Goal: Check status: Check status

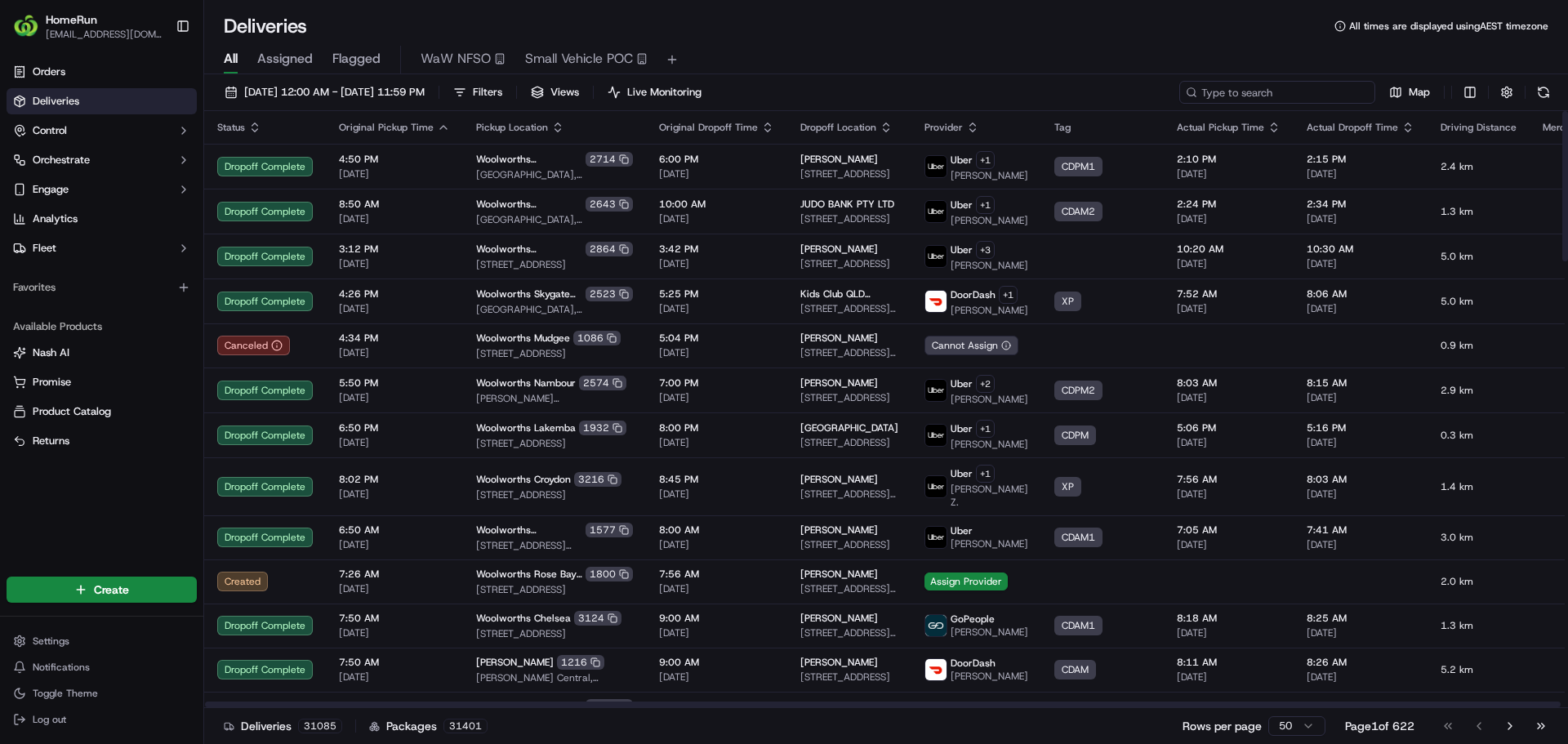
click at [1331, 95] on input at bounding box center [1278, 92] width 196 height 23
paste input "269715332"
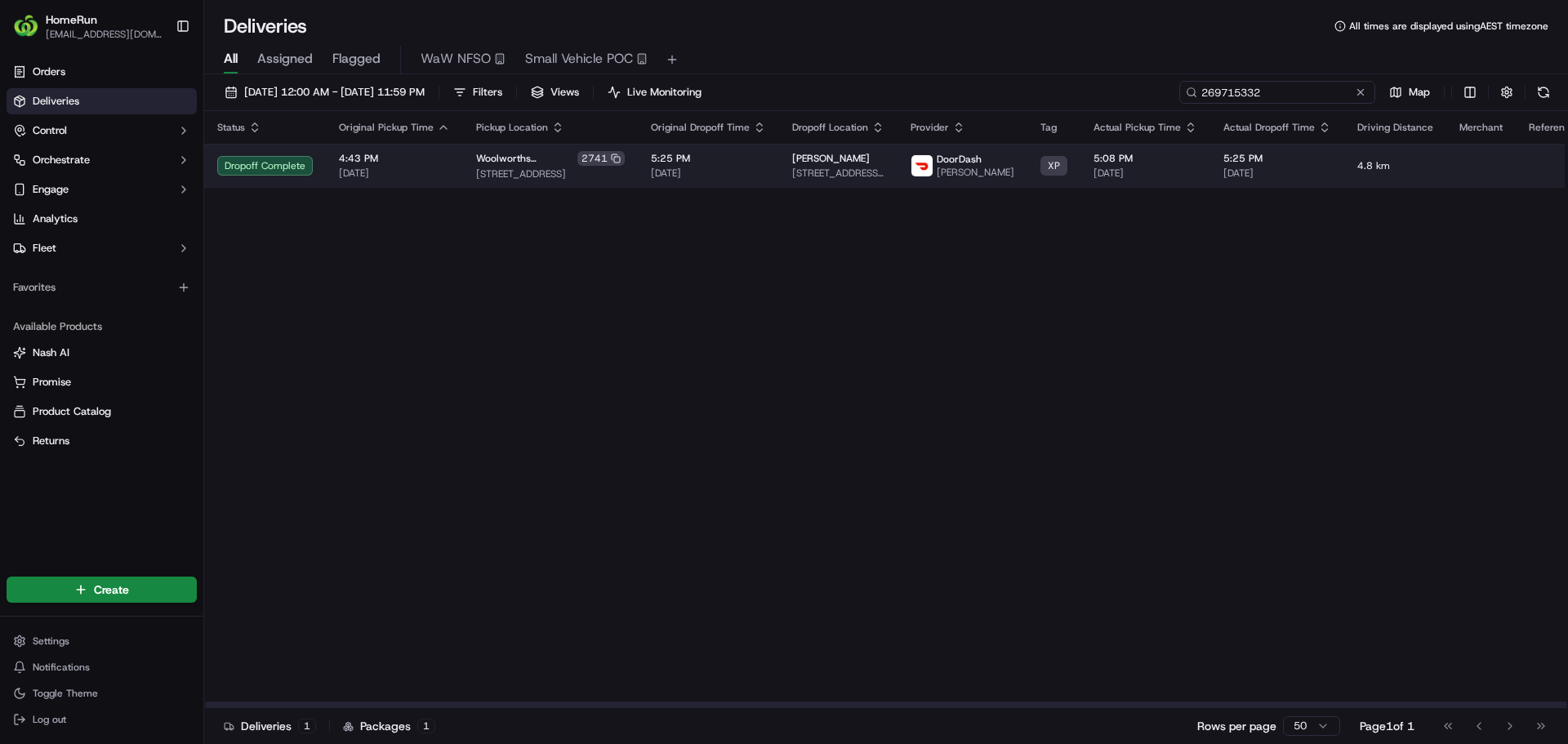
type input "269715332"
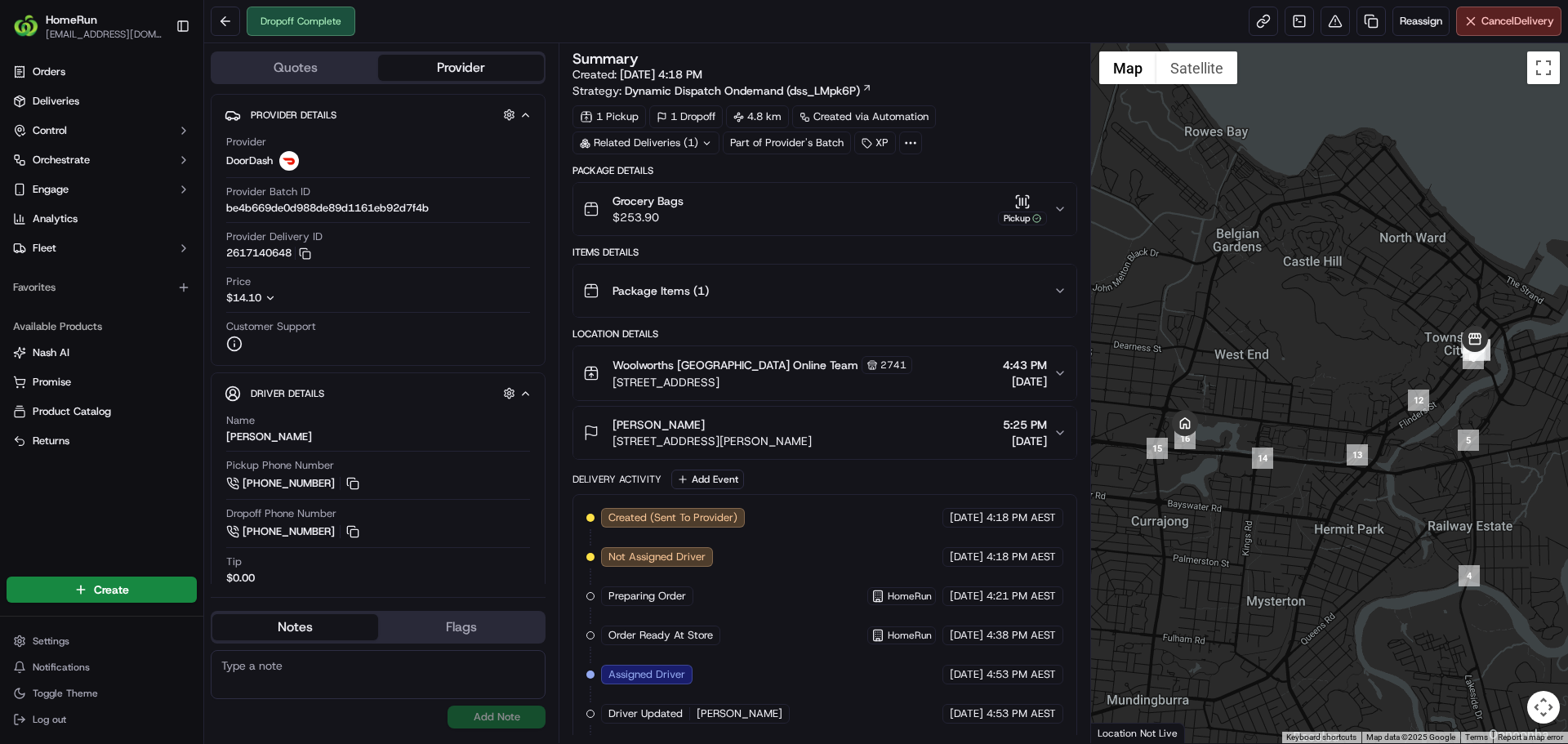
click at [1065, 207] on icon "button" at bounding box center [1059, 209] width 13 height 13
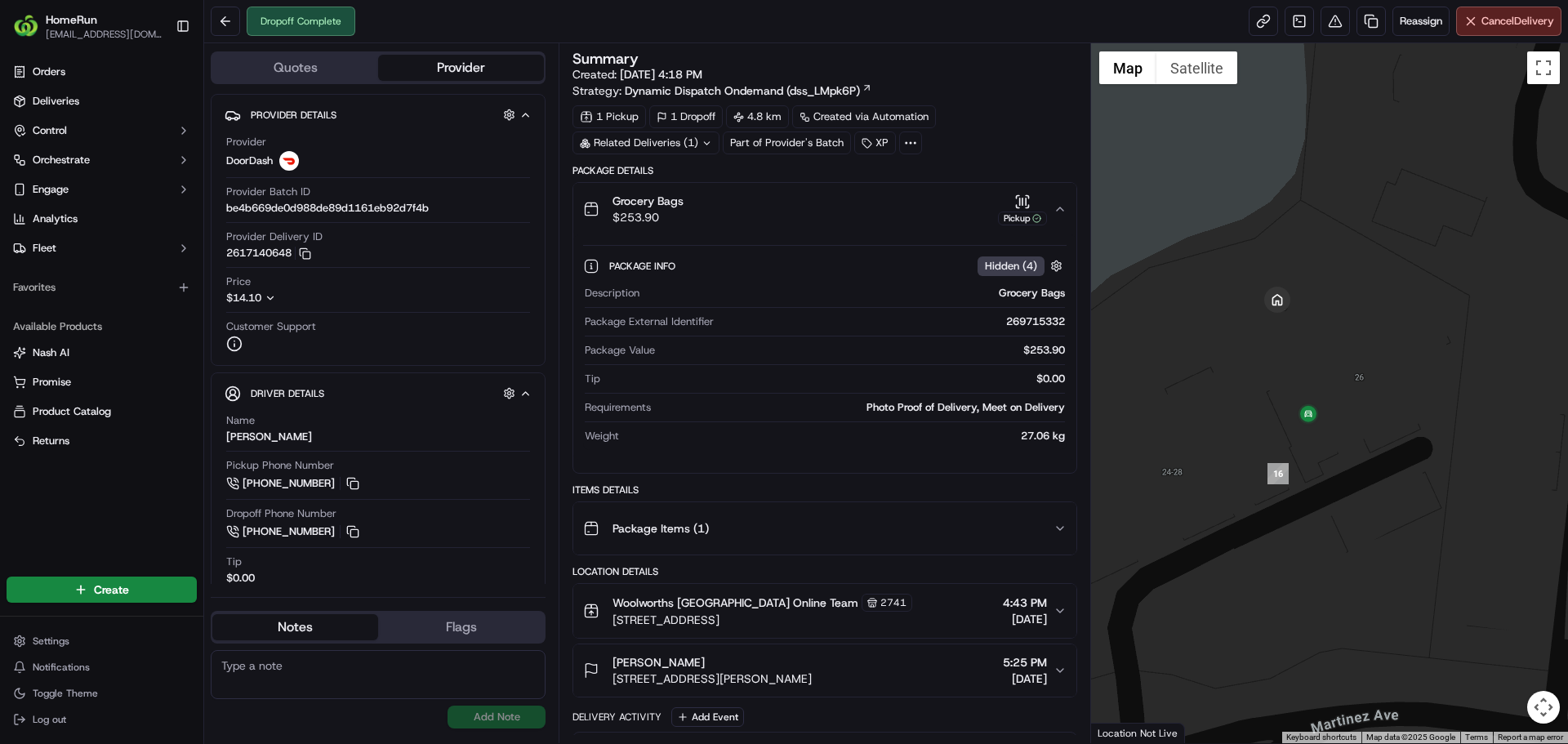
drag, startPoint x: 1474, startPoint y: 372, endPoint x: 1456, endPoint y: 337, distance: 39.4
click at [1456, 337] on div at bounding box center [1330, 393] width 478 height 700
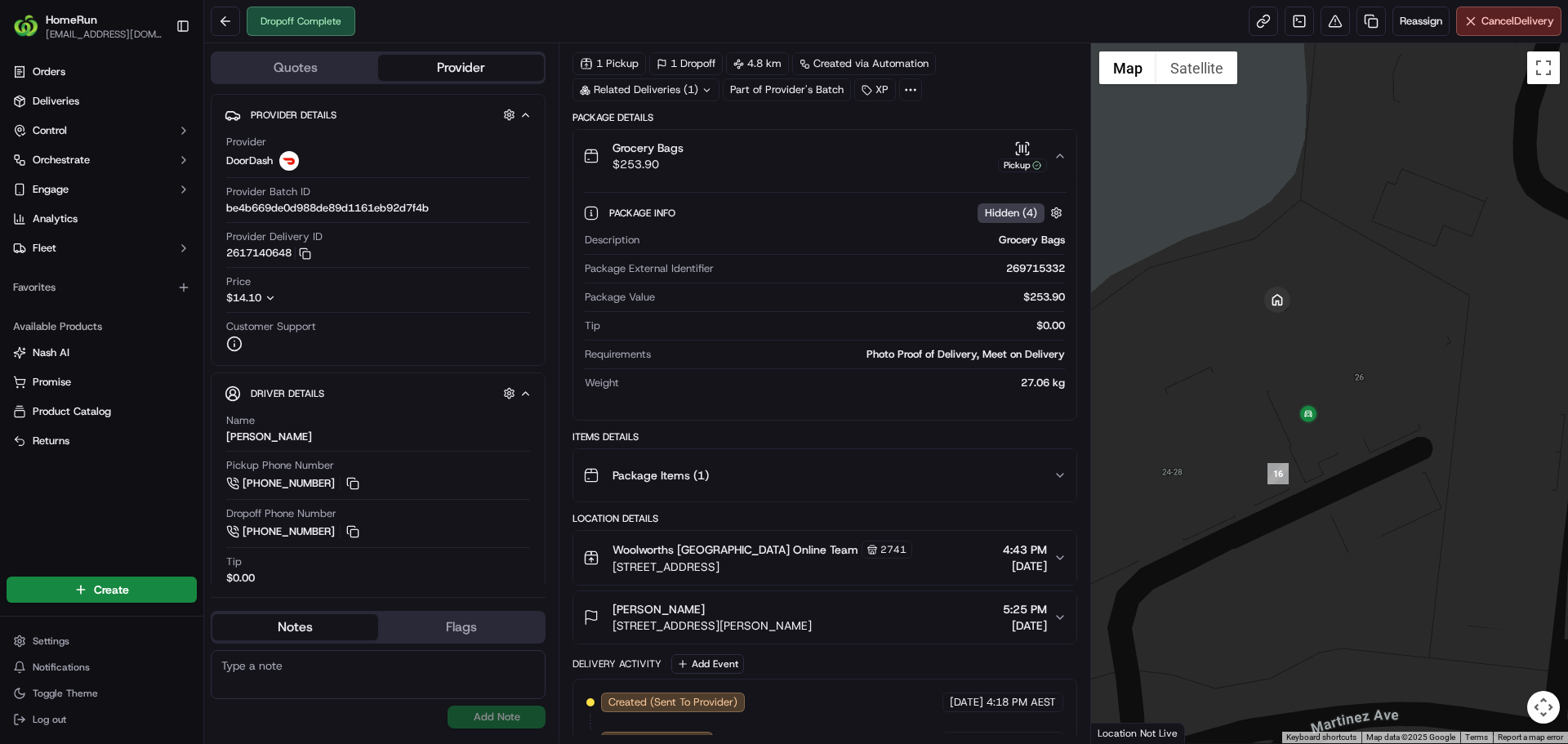
scroll to position [163, 0]
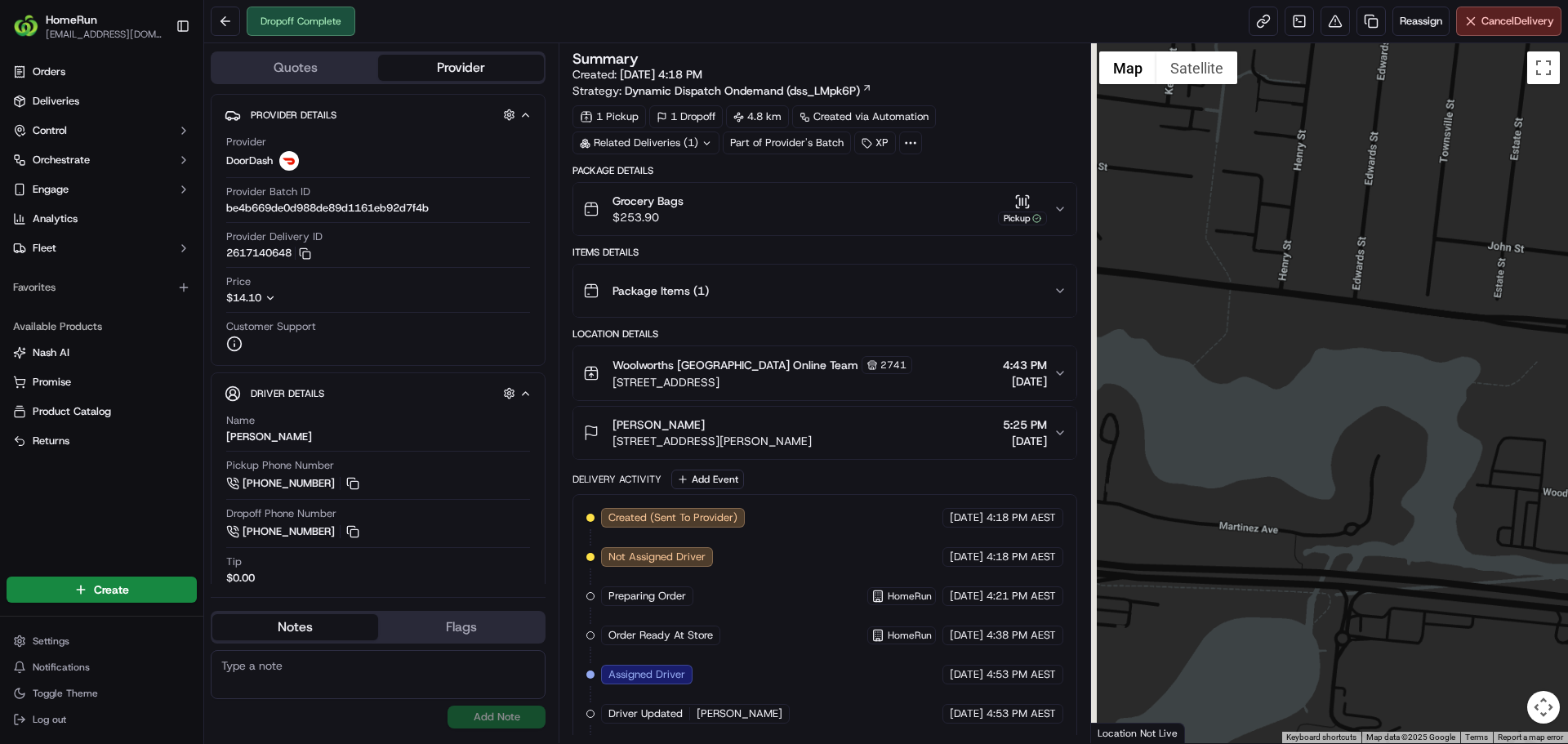
drag, startPoint x: 1234, startPoint y: 363, endPoint x: 1425, endPoint y: 271, distance: 212.0
click at [1425, 272] on div at bounding box center [1330, 393] width 478 height 700
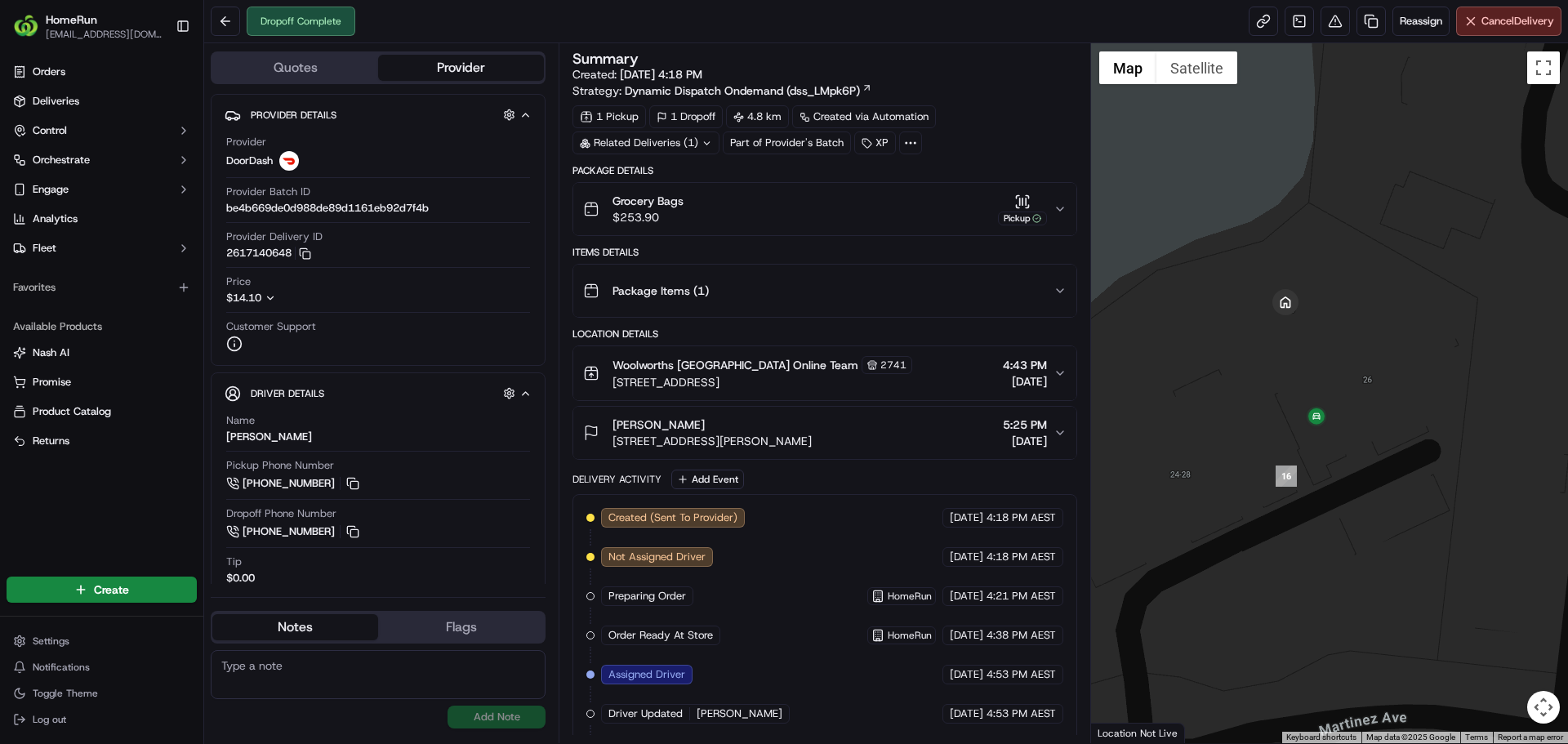
drag, startPoint x: 1290, startPoint y: 307, endPoint x: 1328, endPoint y: 355, distance: 61.2
click at [1328, 355] on div at bounding box center [1330, 393] width 478 height 700
click at [908, 143] on icon at bounding box center [910, 143] width 15 height 15
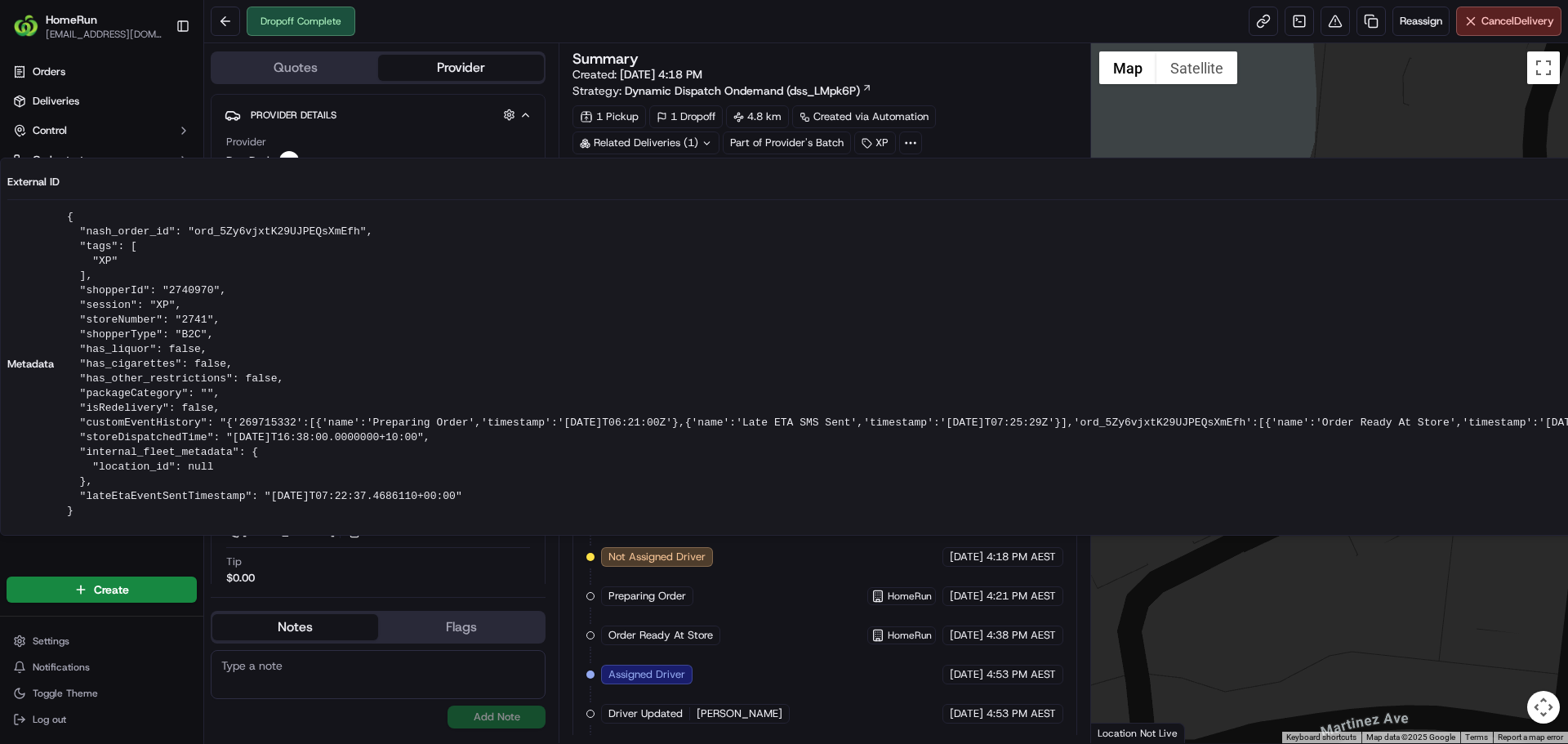
drag, startPoint x: 473, startPoint y: 369, endPoint x: 487, endPoint y: 370, distance: 14.0
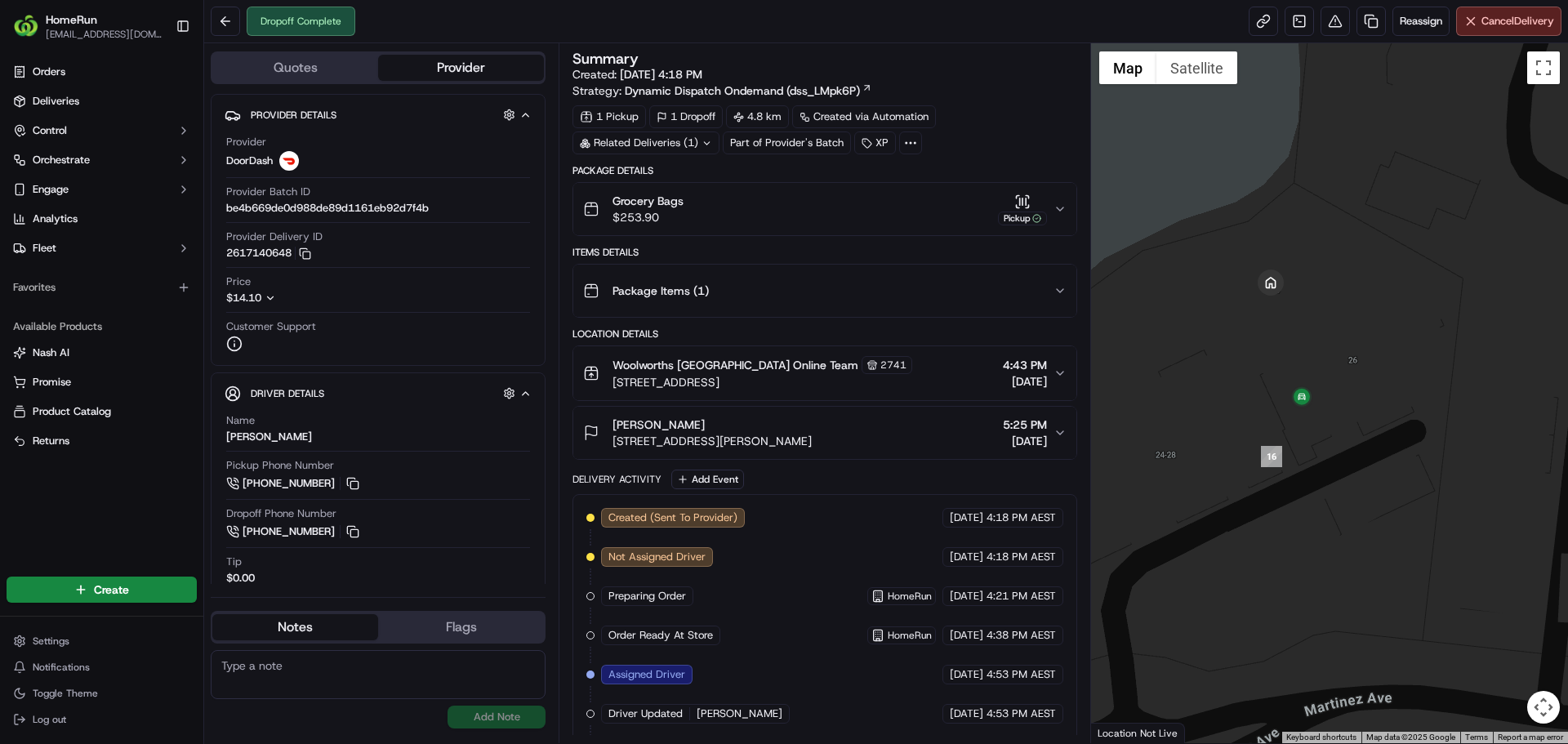
drag, startPoint x: 1259, startPoint y: 424, endPoint x: 1274, endPoint y: 392, distance: 35.3
click at [1274, 392] on div at bounding box center [1330, 393] width 478 height 700
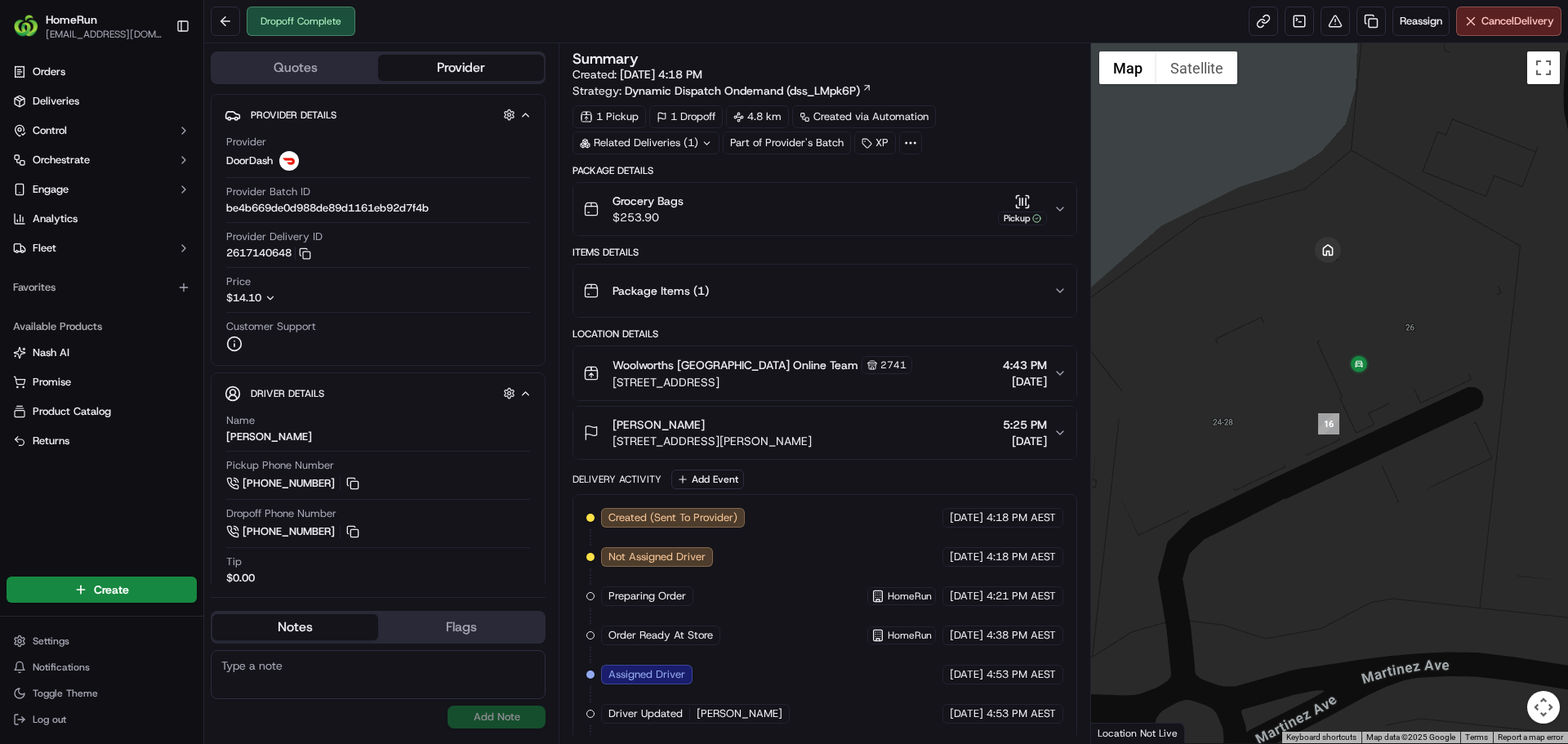
drag, startPoint x: 1278, startPoint y: 333, endPoint x: 1293, endPoint y: 442, distance: 110.0
click at [1293, 442] on div at bounding box center [1330, 393] width 478 height 700
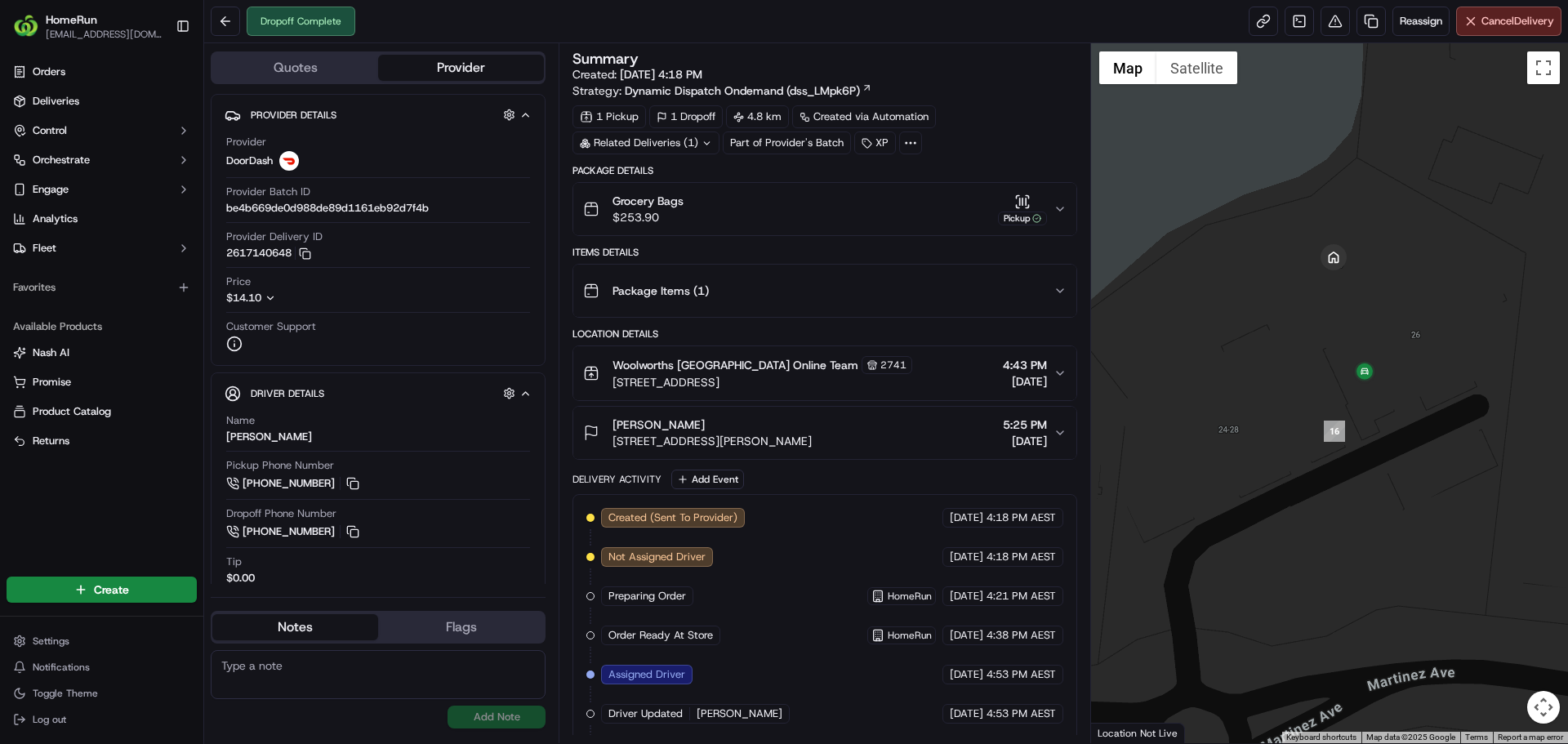
drag, startPoint x: 1284, startPoint y: 397, endPoint x: 1299, endPoint y: 421, distance: 28.3
click at [1299, 421] on div at bounding box center [1330, 393] width 478 height 700
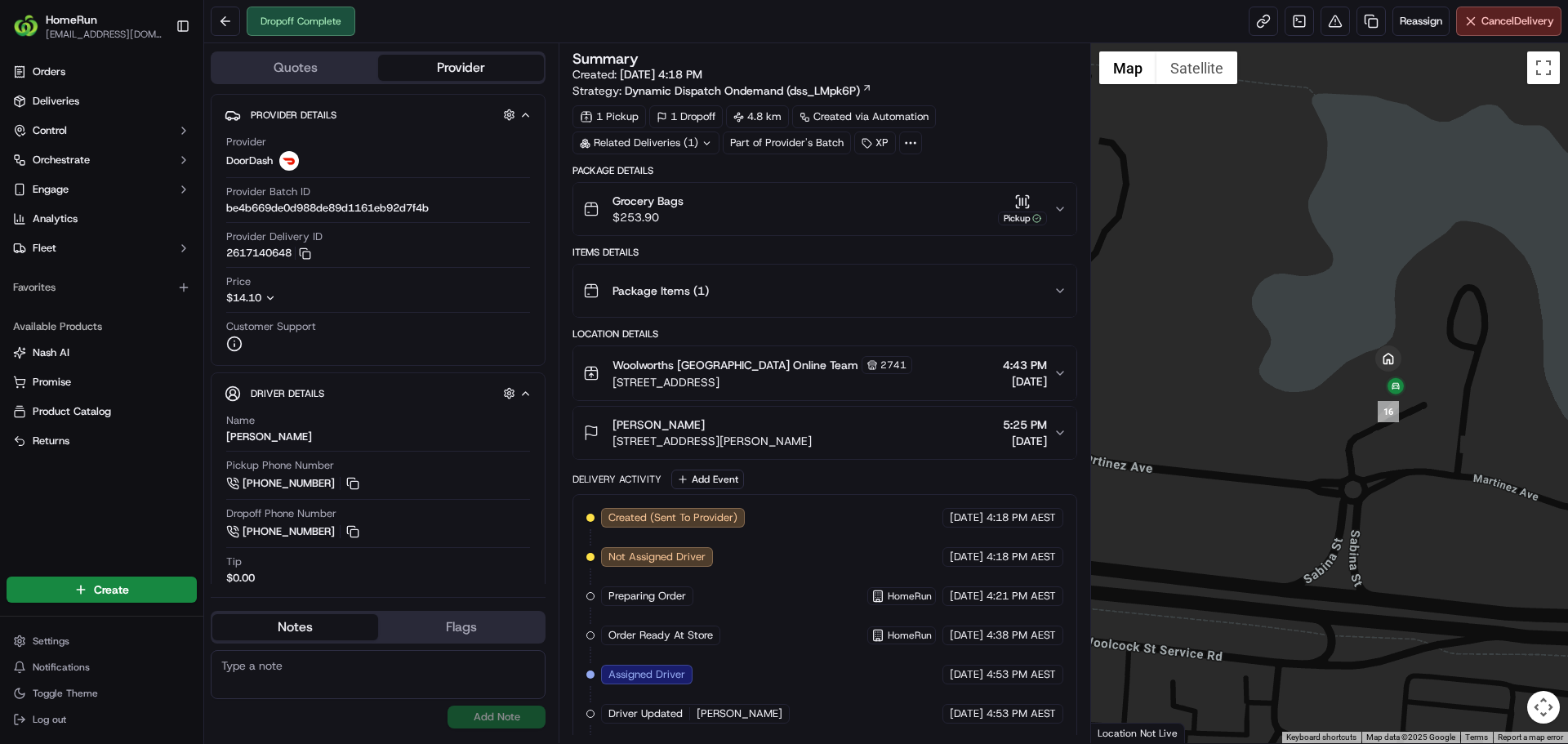
drag, startPoint x: 1427, startPoint y: 299, endPoint x: 1427, endPoint y: 340, distance: 41.0
click at [1427, 340] on div at bounding box center [1330, 393] width 478 height 700
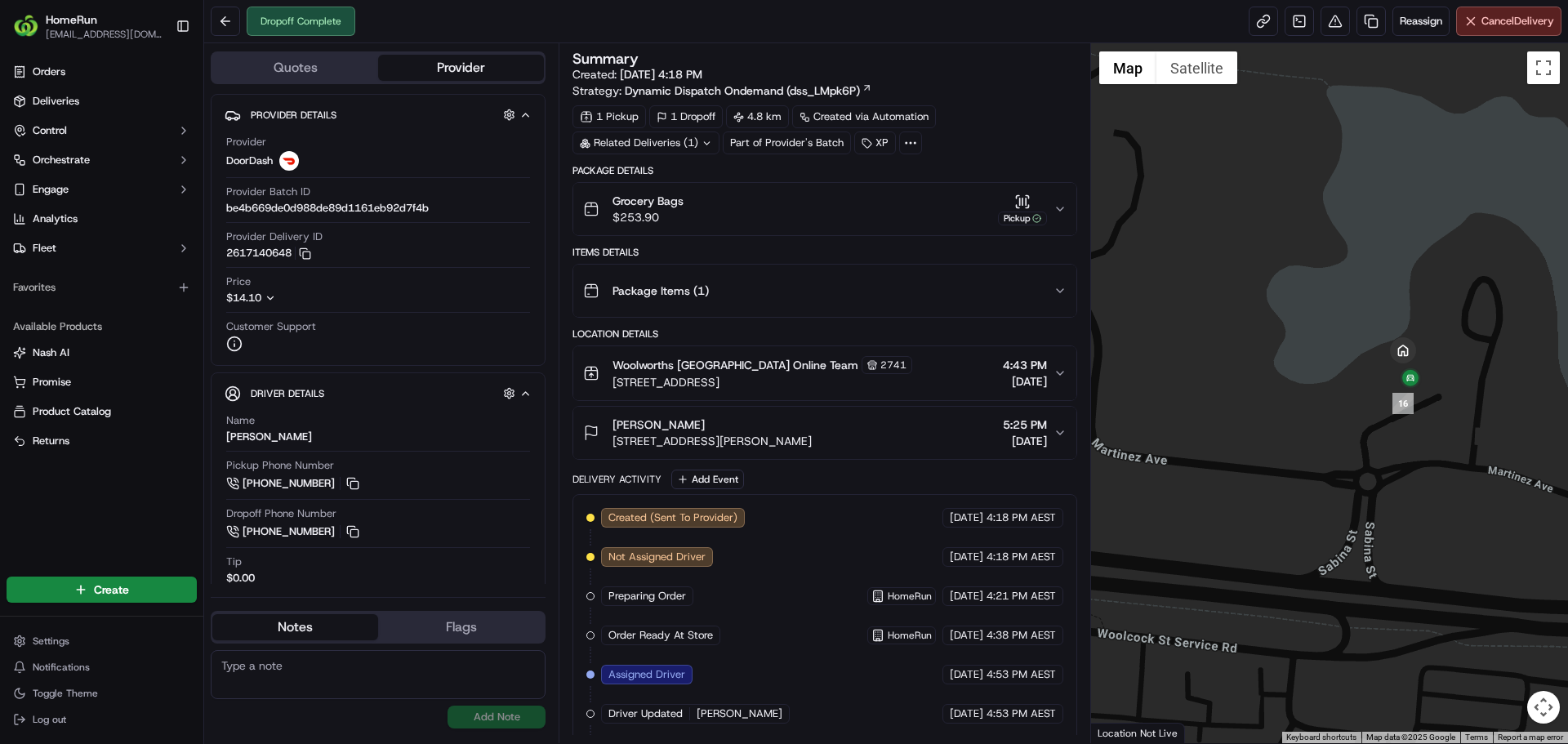
drag, startPoint x: 1345, startPoint y: 388, endPoint x: 1382, endPoint y: 367, distance: 42.5
click at [1382, 367] on div at bounding box center [1330, 393] width 478 height 700
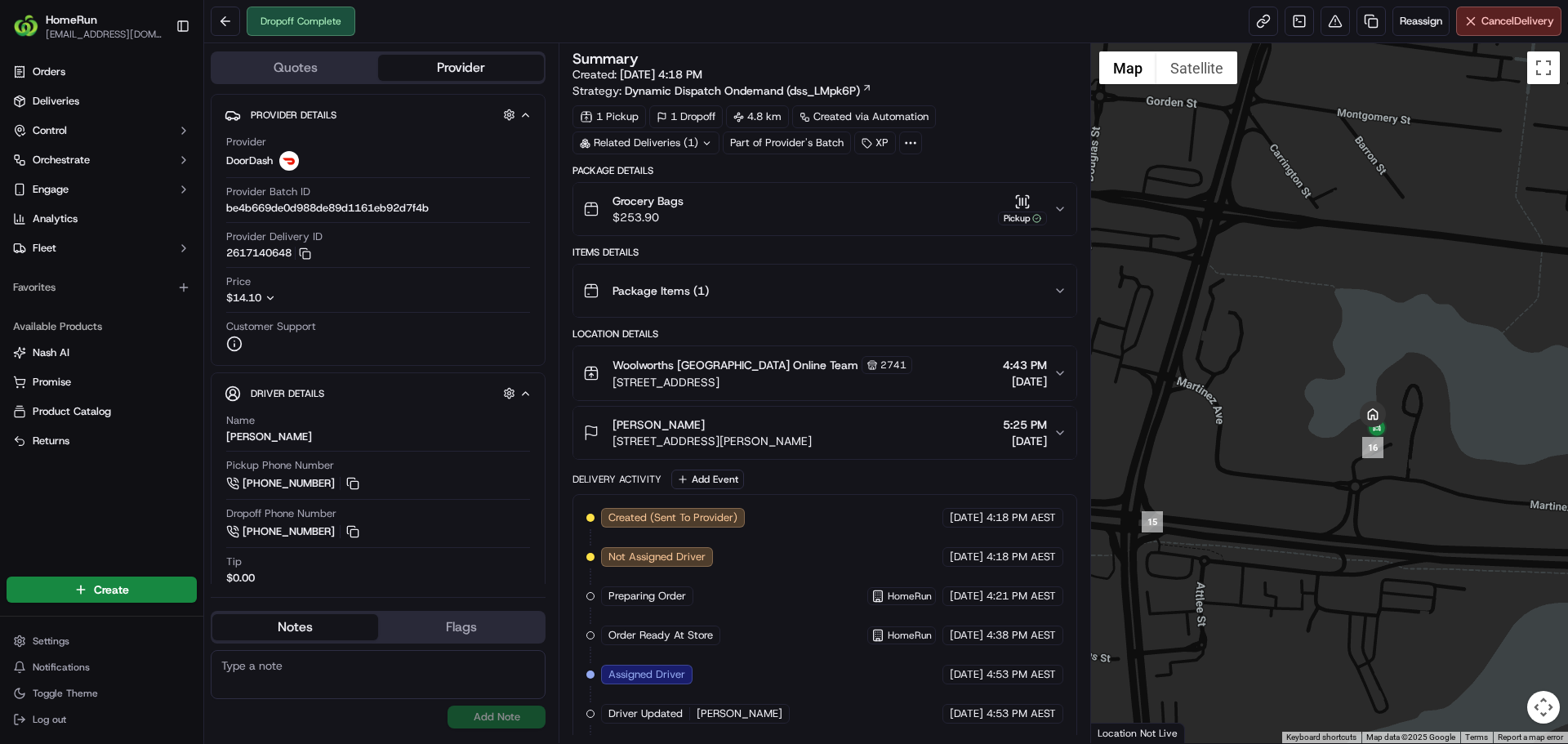
drag, startPoint x: 1370, startPoint y: 397, endPoint x: 1347, endPoint y: 453, distance: 60.5
click at [1347, 453] on div at bounding box center [1330, 393] width 478 height 700
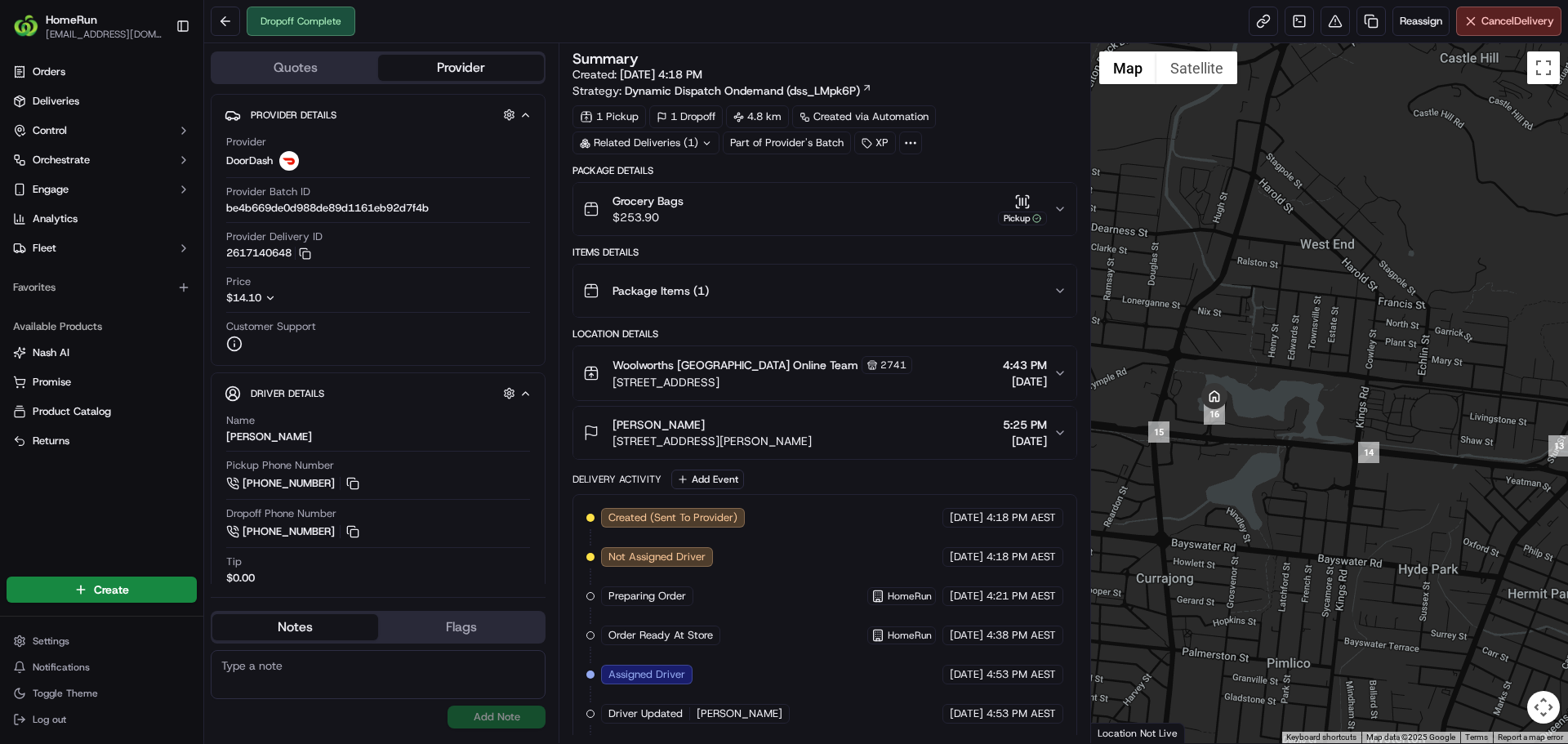
drag, startPoint x: 1330, startPoint y: 428, endPoint x: 1266, endPoint y: 418, distance: 64.8
click at [1266, 418] on div at bounding box center [1330, 393] width 478 height 700
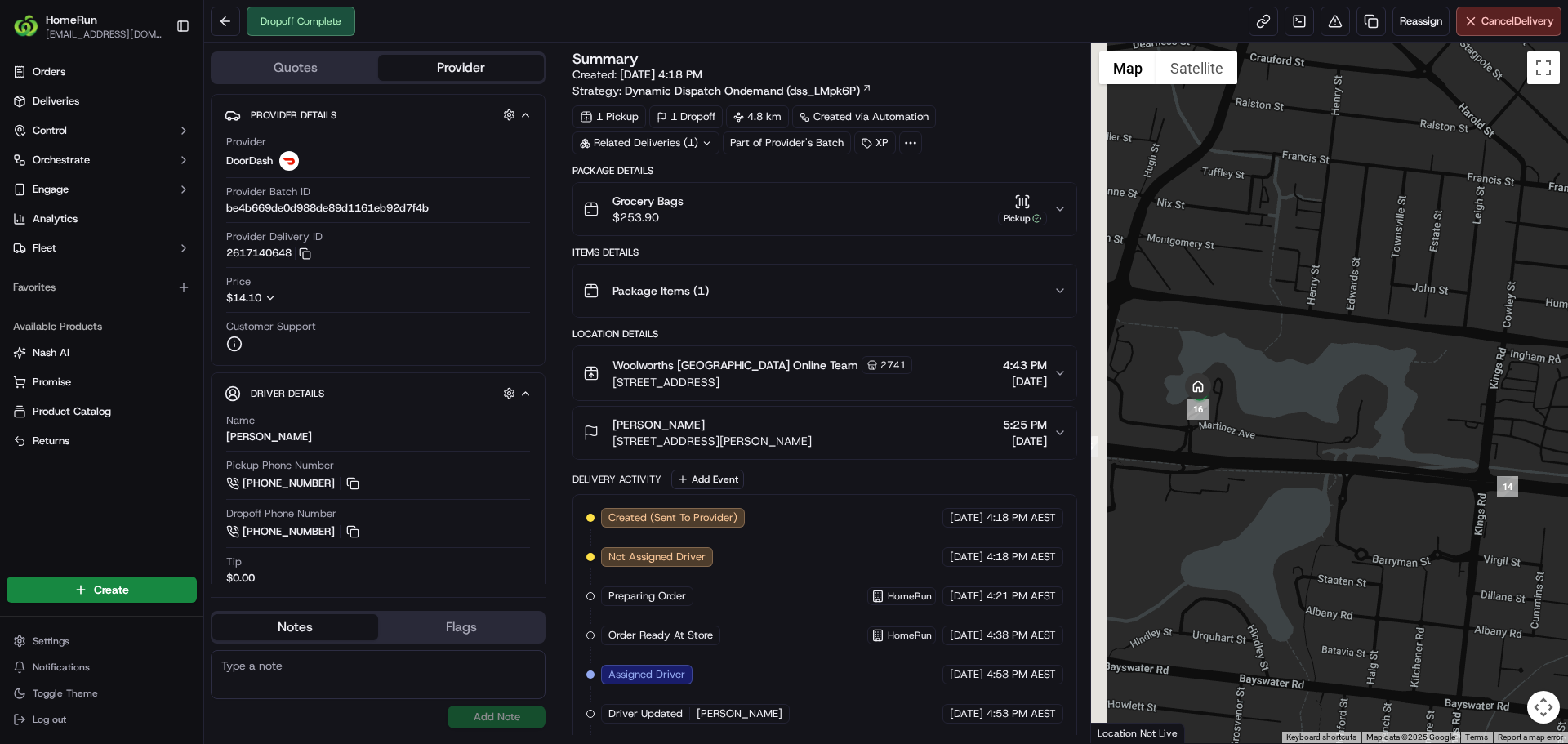
drag, startPoint x: 1266, startPoint y: 418, endPoint x: 1312, endPoint y: 418, distance: 46.0
click at [1312, 418] on div at bounding box center [1330, 393] width 478 height 700
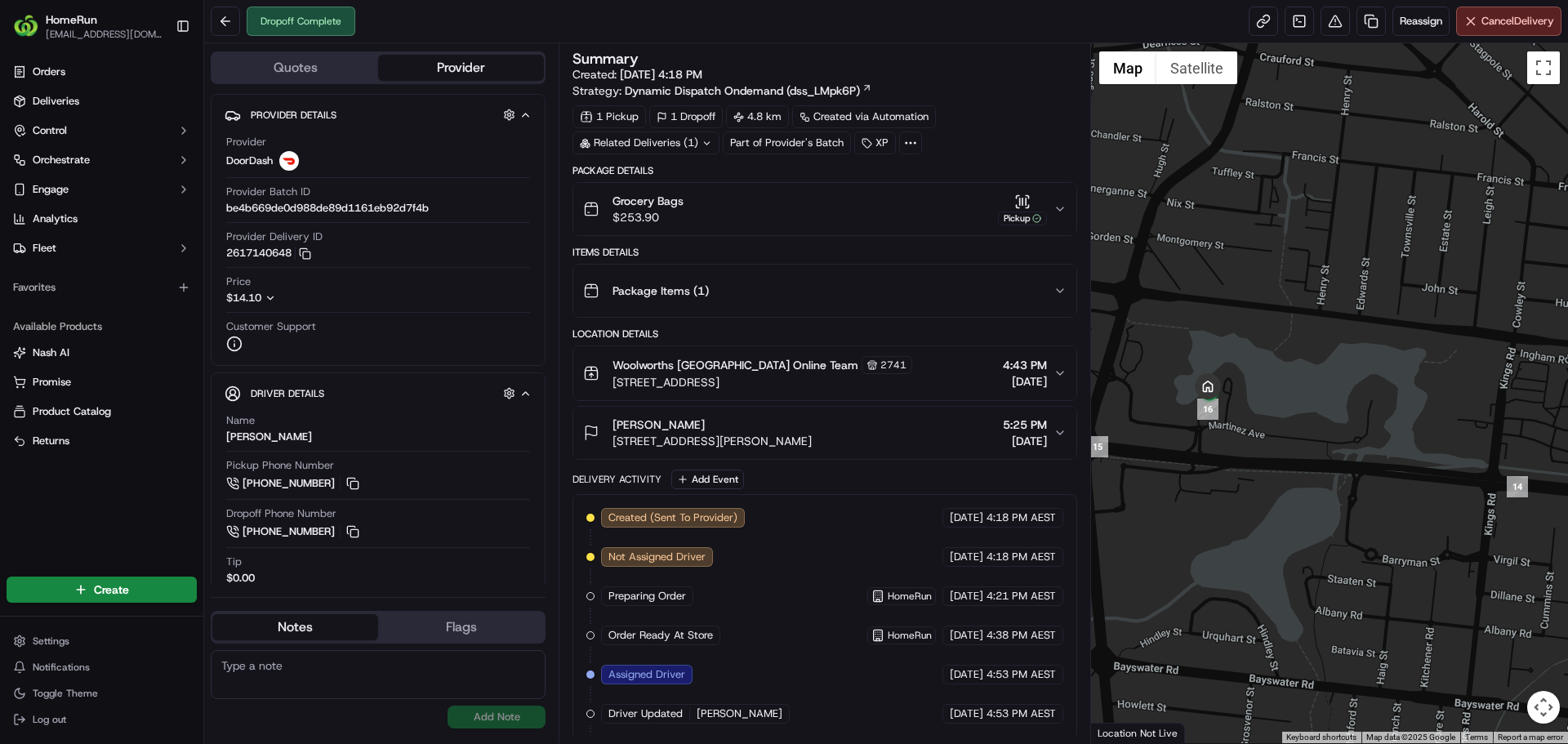
drag, startPoint x: 1301, startPoint y: 416, endPoint x: 1338, endPoint y: 416, distance: 37.0
click at [1338, 416] on div at bounding box center [1330, 393] width 478 height 700
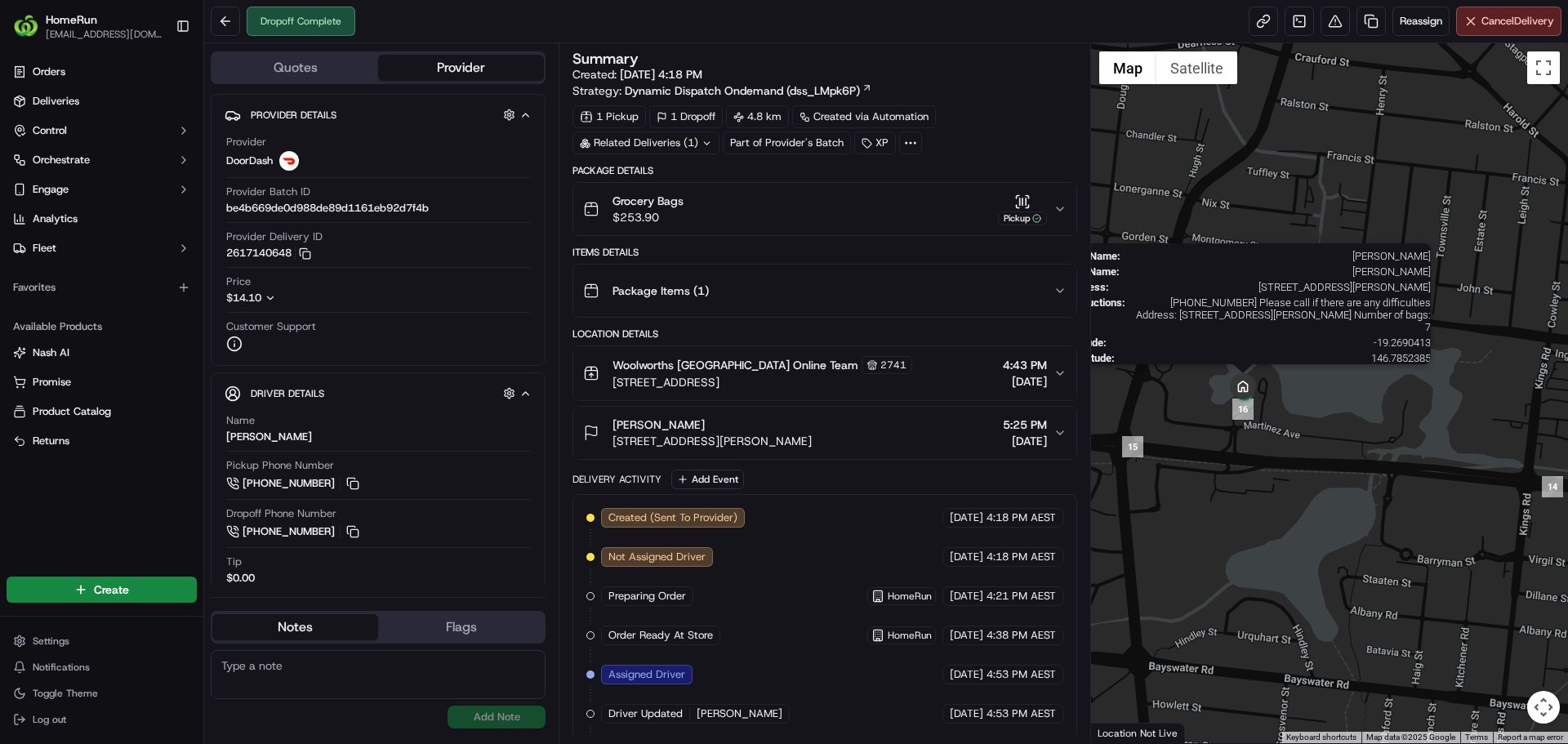
click at [1238, 385] on img at bounding box center [1243, 386] width 26 height 26
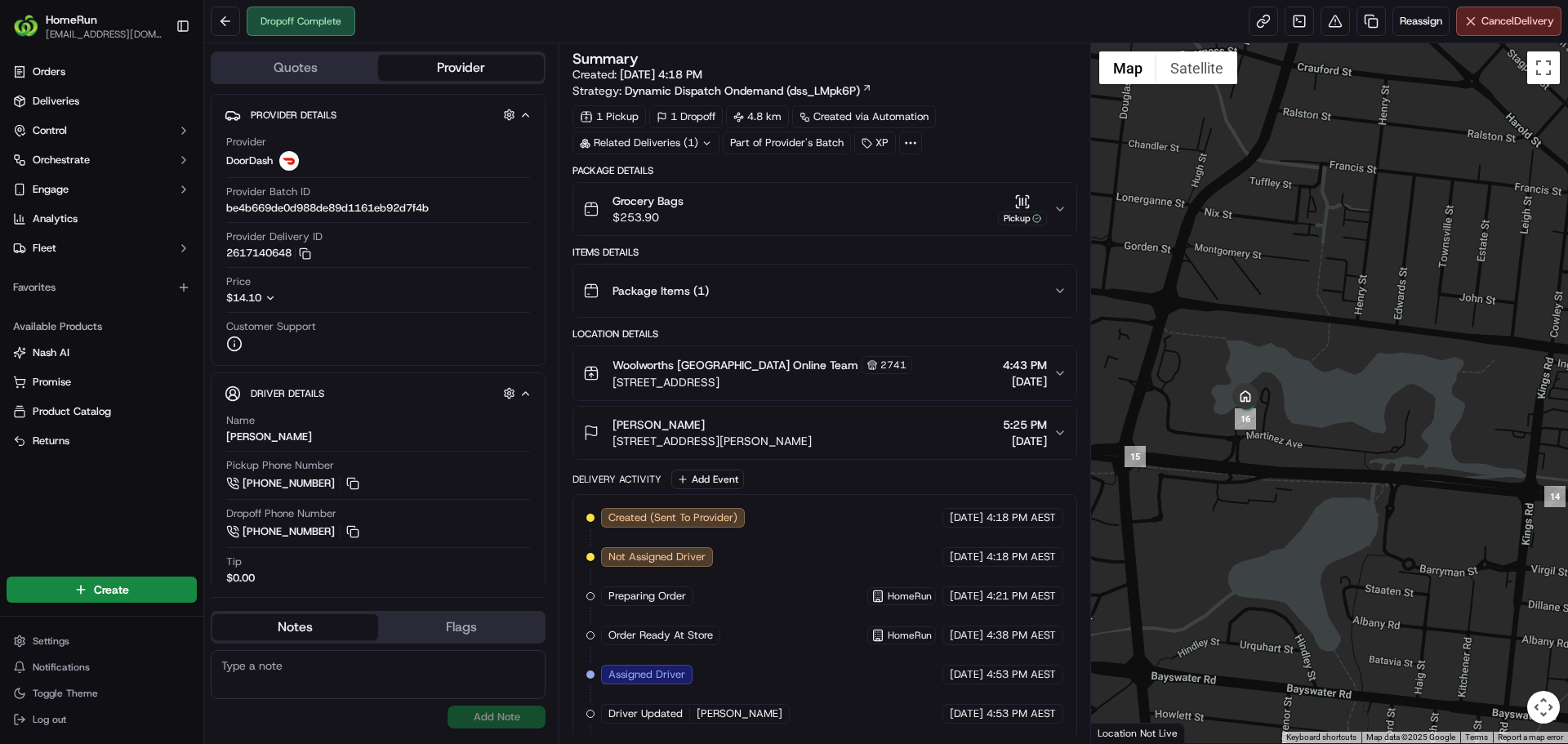
drag, startPoint x: 1309, startPoint y: 404, endPoint x: 1311, endPoint y: 417, distance: 13.2
click at [1311, 417] on div at bounding box center [1330, 393] width 478 height 700
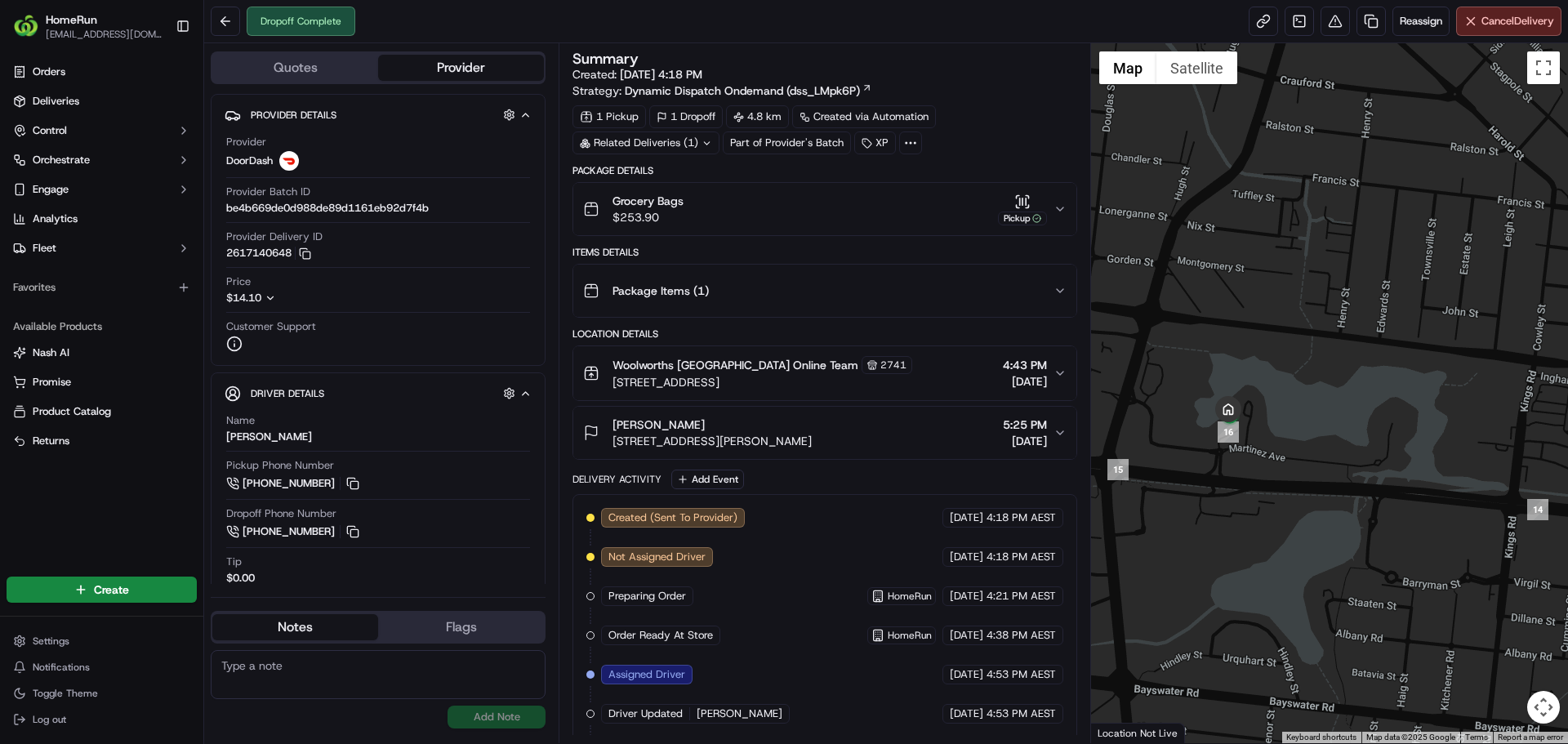
drag, startPoint x: 1284, startPoint y: 369, endPoint x: 1268, endPoint y: 380, distance: 19.4
click at [1269, 381] on div at bounding box center [1330, 393] width 478 height 700
click at [1272, 376] on div at bounding box center [1330, 393] width 478 height 700
click at [1312, 180] on div at bounding box center [1330, 393] width 478 height 700
